Goal: Navigation & Orientation: Find specific page/section

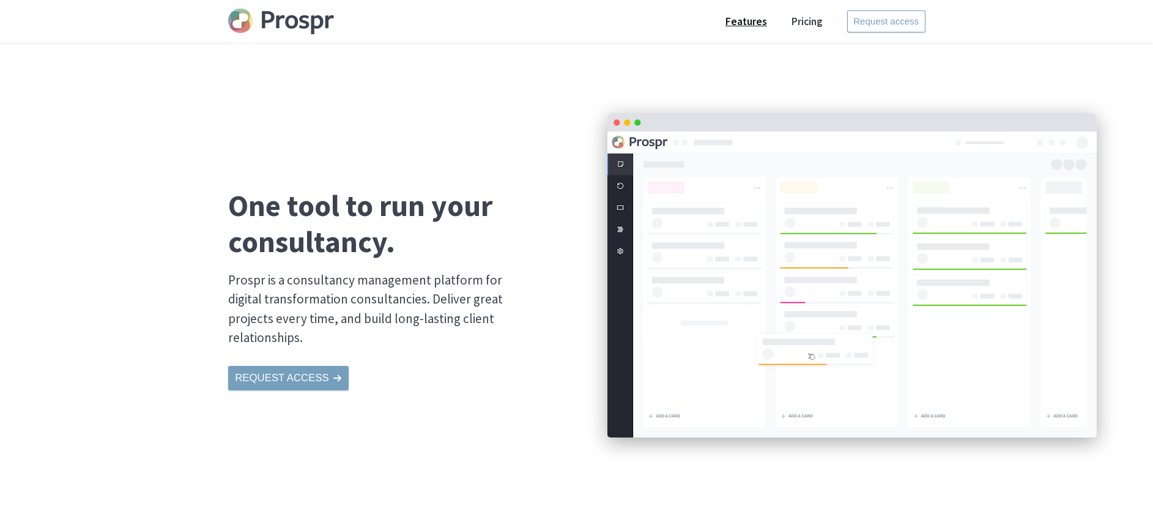
click at [752, 21] on link "Features" at bounding box center [746, 22] width 66 height 26
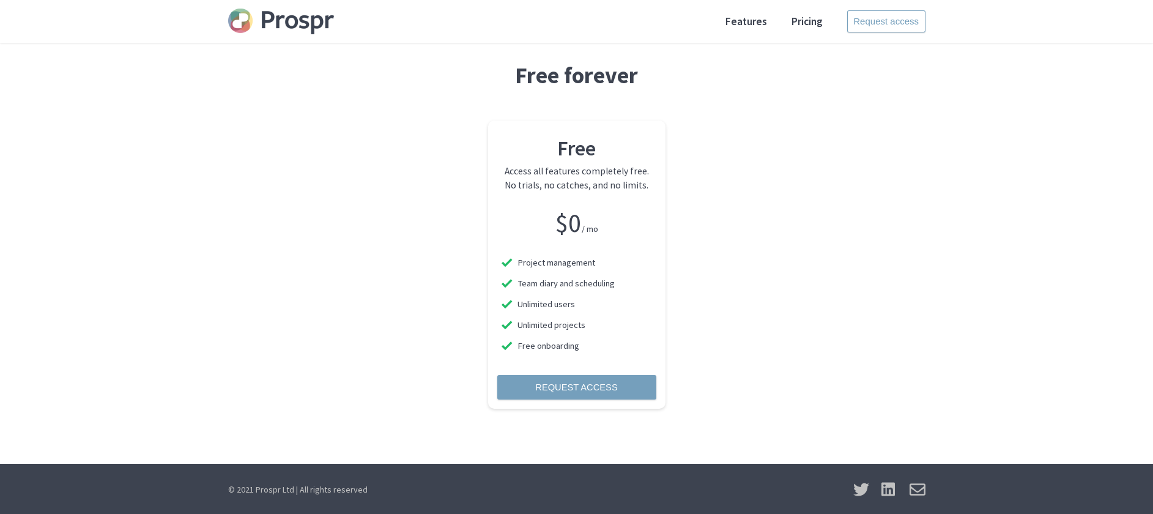
scroll to position [1793, 0]
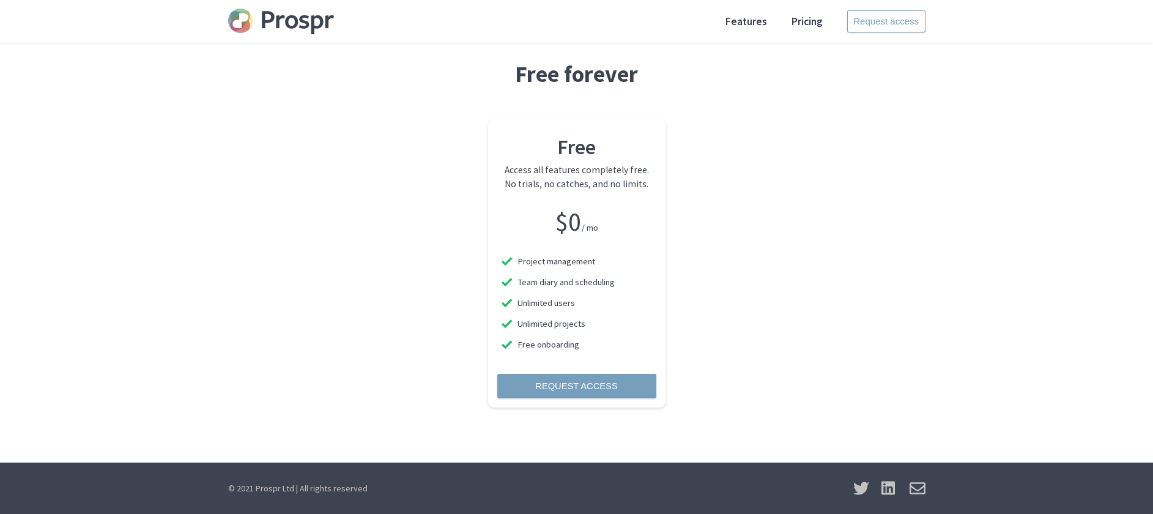
drag, startPoint x: 175, startPoint y: 163, endPoint x: 165, endPoint y: 158, distance: 11.8
